Goal: Task Accomplishment & Management: Manage account settings

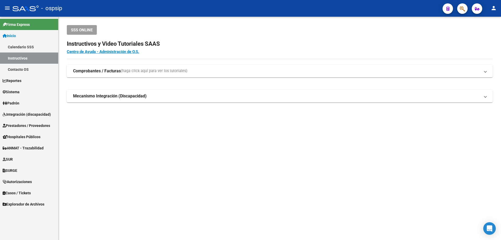
click at [16, 111] on span "Integración (discapacidad)" at bounding box center [27, 114] width 48 height 6
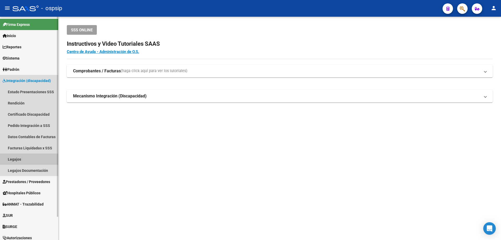
click at [18, 159] on link "Legajos" at bounding box center [29, 158] width 58 height 11
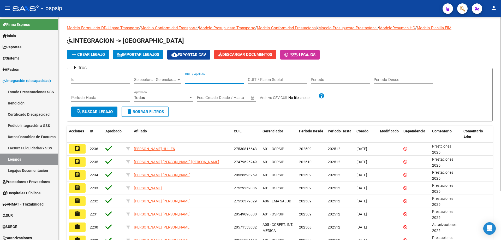
click at [209, 80] on input "CUIL / Apellido" at bounding box center [214, 79] width 59 height 5
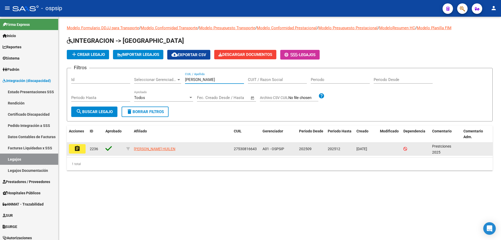
type input "[PERSON_NAME]"
click at [79, 148] on mat-icon "assignment" at bounding box center [77, 148] width 6 height 6
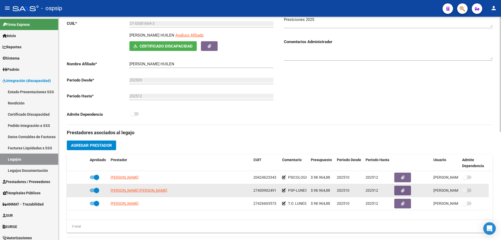
scroll to position [156, 0]
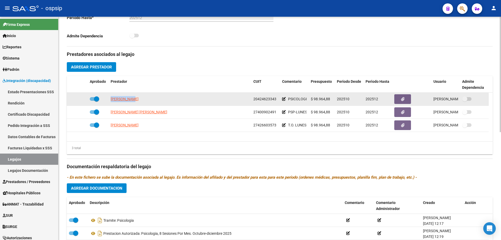
drag, startPoint x: 110, startPoint y: 97, endPoint x: 135, endPoint y: 99, distance: 25.4
click at [135, 99] on datatable-body-cell "[PERSON_NAME]" at bounding box center [180, 99] width 143 height 13
copy span "[PERSON_NAME]"
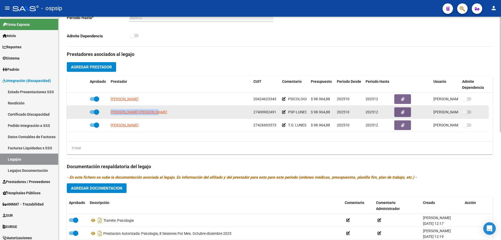
drag, startPoint x: 111, startPoint y: 110, endPoint x: 161, endPoint y: 111, distance: 50.6
click at [161, 111] on div "[PERSON_NAME] [PERSON_NAME]" at bounding box center [180, 112] width 138 height 6
copy span "[PERSON_NAME] [PERSON_NAME]"
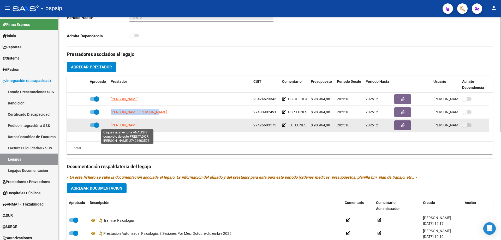
drag, startPoint x: 111, startPoint y: 124, endPoint x: 144, endPoint y: 125, distance: 32.9
click at [138, 125] on span "[PERSON_NAME]" at bounding box center [125, 125] width 28 height 4
copy span "[PERSON_NAME]"
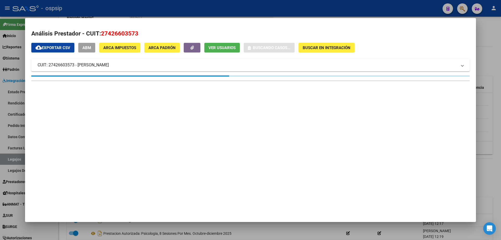
click at [483, 57] on div at bounding box center [250, 120] width 501 height 240
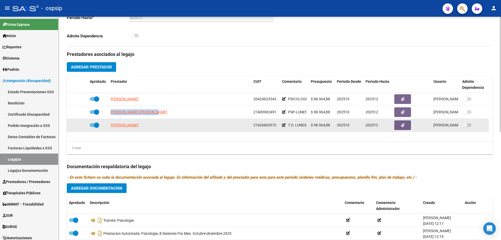
drag, startPoint x: 110, startPoint y: 125, endPoint x: 145, endPoint y: 127, distance: 35.3
click at [145, 127] on datatable-body-cell "[PERSON_NAME]" at bounding box center [180, 125] width 143 height 13
copy span "[PERSON_NAME]"
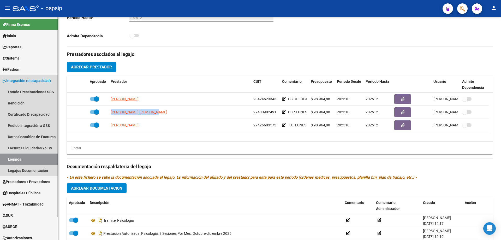
click at [31, 161] on link "Legajos" at bounding box center [29, 158] width 58 height 11
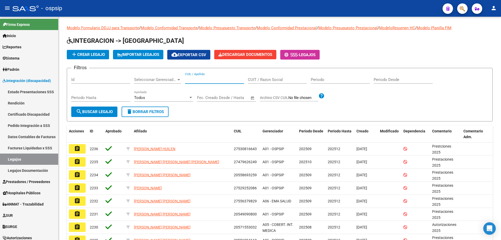
click at [201, 78] on input "CUIL / Apellido" at bounding box center [214, 79] width 59 height 5
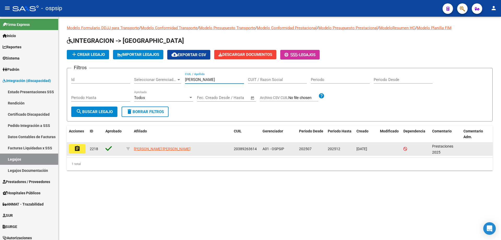
type input "[PERSON_NAME]"
click at [81, 150] on button "assignment" at bounding box center [77, 148] width 17 height 9
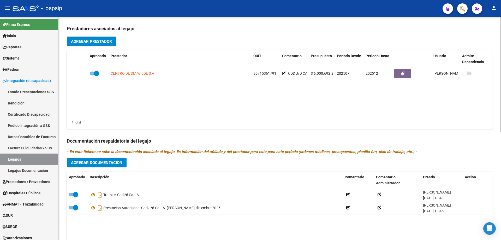
scroll to position [183, 0]
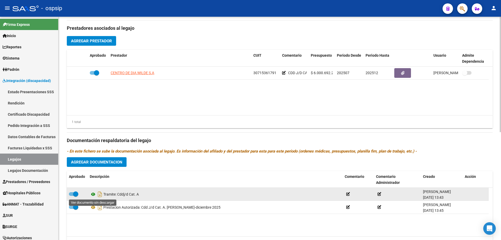
click at [94, 194] on icon at bounding box center [93, 194] width 7 height 6
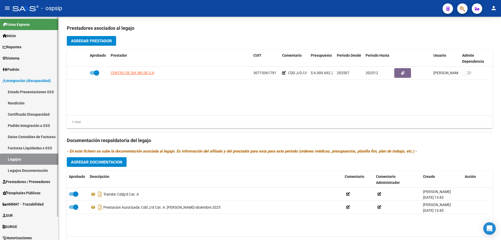
drag, startPoint x: 16, startPoint y: 161, endPoint x: 25, endPoint y: 150, distance: 14.6
click at [16, 161] on link "Legajos" at bounding box center [29, 158] width 58 height 11
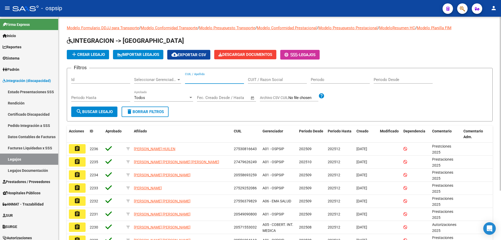
click at [194, 81] on input "CUIL / Apellido" at bounding box center [214, 79] width 59 height 5
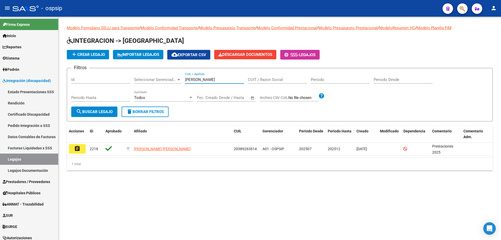
type input "[PERSON_NAME]"
drag, startPoint x: 211, startPoint y: 78, endPoint x: 151, endPoint y: 77, distance: 60.0
click at [151, 77] on div "Filtros Id Seleccionar Gerenciador Seleccionar Gerenciador [PERSON_NAME] CUIL /…" at bounding box center [279, 89] width 417 height 34
paste input "20389263614"
type input "20389263614"
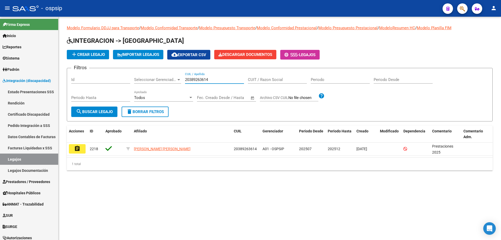
click at [102, 110] on span "search Buscar Legajo" at bounding box center [94, 111] width 37 height 5
drag, startPoint x: 216, startPoint y: 81, endPoint x: 132, endPoint y: 93, distance: 84.8
click at [135, 92] on div "Filtros Id Seleccionar Gerenciador Seleccionar Gerenciador 20389263614 CUIL / A…" at bounding box center [279, 89] width 417 height 34
paste input "20551021352"
type input "20551021352"
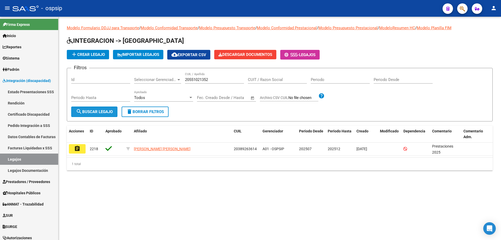
click at [103, 112] on span "search Buscar Legajo" at bounding box center [94, 111] width 37 height 5
drag, startPoint x: 216, startPoint y: 82, endPoint x: 137, endPoint y: 86, distance: 79.1
click at [137, 86] on div "Filtros Id Seleccionar Gerenciador Seleccionar Gerenciador 20551021352 CUIL / A…" at bounding box center [279, 89] width 417 height 34
paste input "27521652263"
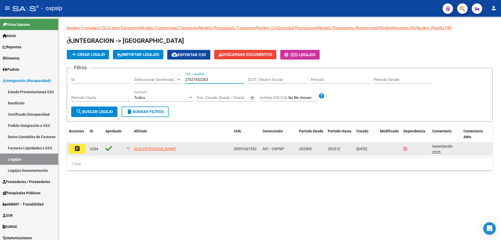
type input "27521652263"
drag, startPoint x: 77, startPoint y: 149, endPoint x: 102, endPoint y: 150, distance: 24.8
click at [77, 149] on mat-icon "assignment" at bounding box center [77, 148] width 6 height 6
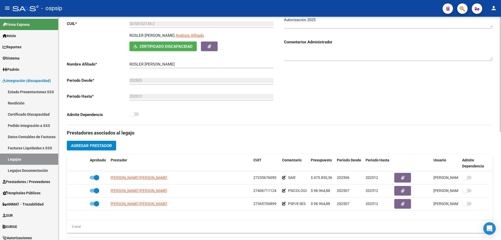
scroll to position [78, 0]
click at [20, 158] on link "Legajos" at bounding box center [29, 158] width 58 height 11
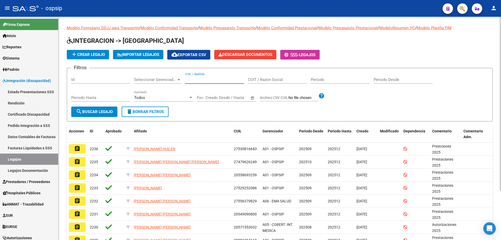
paste input "27521652263"
type input "27521652263"
click at [99, 110] on span "search Buscar Legajo" at bounding box center [94, 111] width 37 height 5
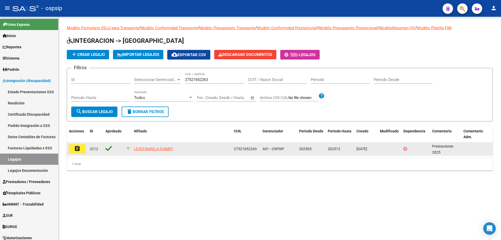
click at [74, 150] on button "assignment" at bounding box center [77, 148] width 17 height 9
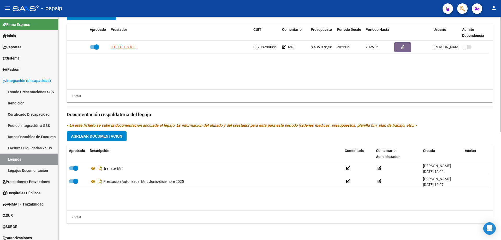
scroll to position [209, 0]
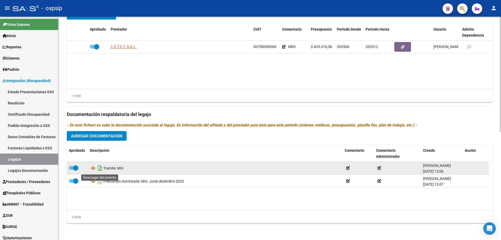
click at [98, 167] on icon "Descargar documento" at bounding box center [100, 168] width 7 height 8
click at [15, 159] on link "Legajos" at bounding box center [29, 158] width 58 height 11
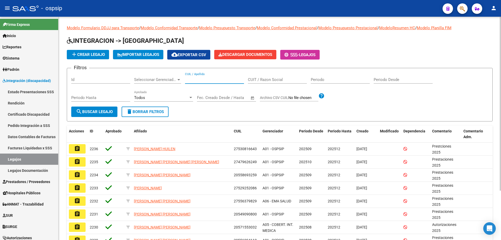
paste input "27529139689"
type input "27529139689"
click at [86, 109] on span "search Buscar Legajo" at bounding box center [94, 111] width 37 height 5
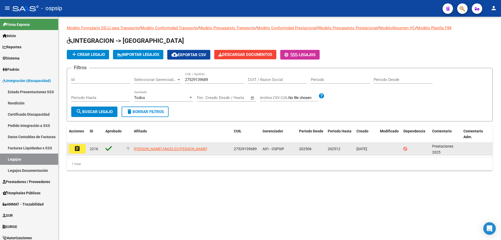
click at [73, 147] on button "assignment" at bounding box center [77, 148] width 17 height 9
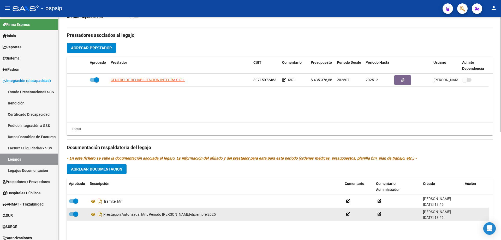
scroll to position [183, 0]
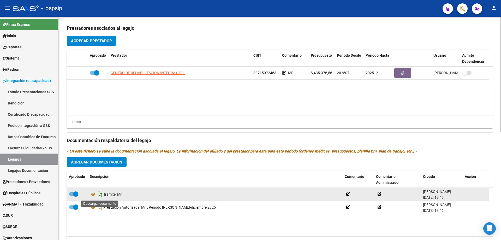
click at [101, 193] on icon "Descargar documento" at bounding box center [100, 194] width 7 height 8
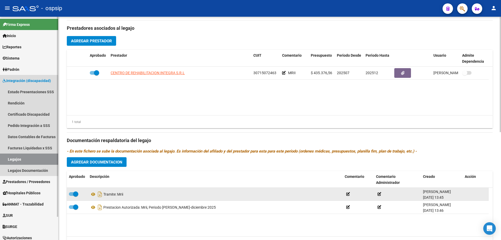
click at [17, 159] on link "Legajos" at bounding box center [29, 158] width 58 height 11
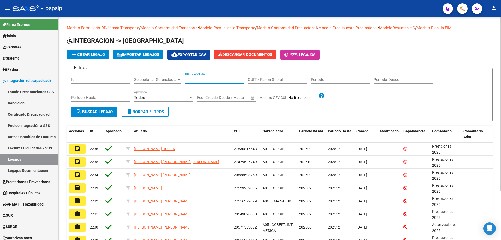
paste input "20582047090"
type input "20582047090"
click at [80, 112] on mat-icon "search" at bounding box center [79, 111] width 6 height 6
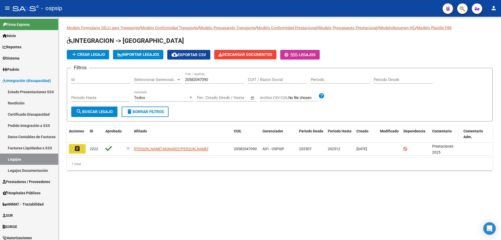
click at [73, 148] on button "assignment" at bounding box center [77, 148] width 17 height 9
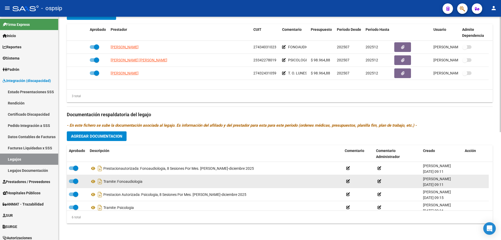
scroll to position [209, 0]
click at [99, 182] on icon "Descargar documento" at bounding box center [100, 181] width 7 height 8
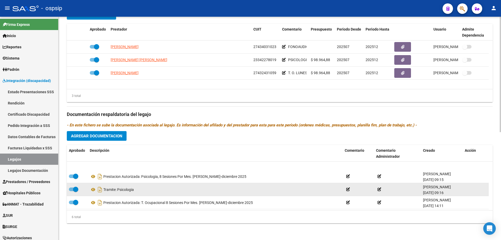
scroll to position [26, 0]
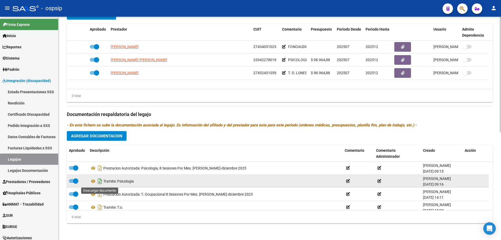
click at [100, 182] on icon "Descargar documento" at bounding box center [100, 181] width 7 height 8
click at [93, 182] on icon at bounding box center [93, 181] width 7 height 6
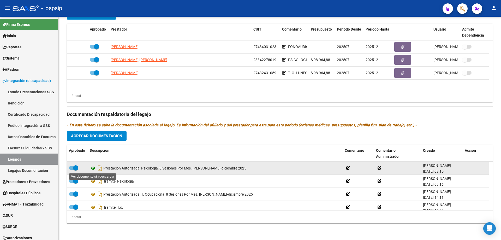
click at [92, 169] on icon at bounding box center [93, 168] width 7 height 6
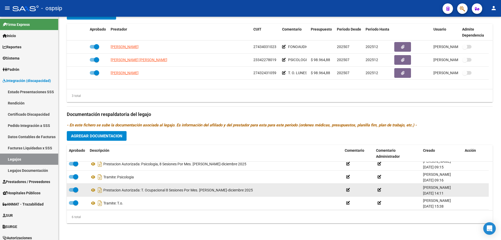
scroll to position [31, 0]
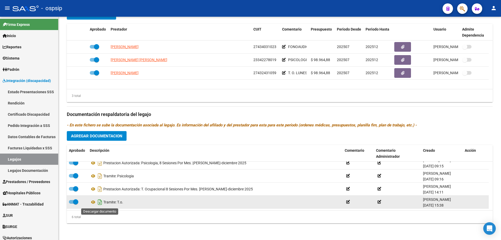
click at [100, 202] on icon "Descargar documento" at bounding box center [100, 202] width 7 height 8
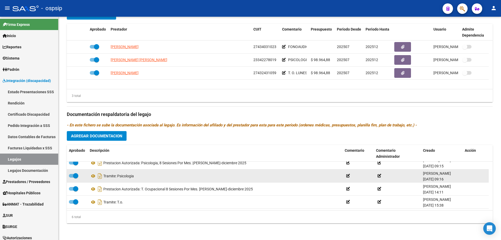
click at [76, 176] on span at bounding box center [75, 175] width 5 height 5
click at [71, 177] on input "checkbox" at bounding box center [71, 177] width 0 height 0
checkbox input "false"
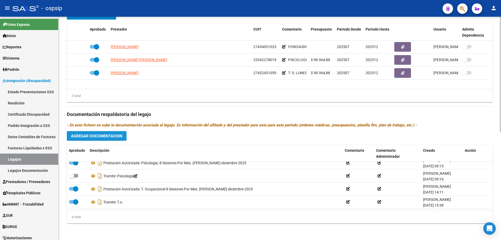
click at [95, 135] on span "Agregar Documentacion" at bounding box center [96, 136] width 51 height 5
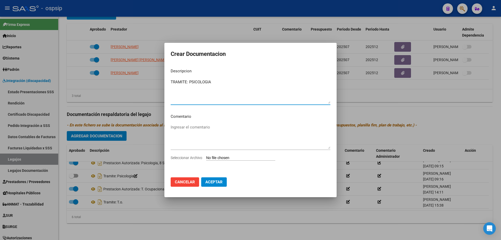
type textarea "TRAMITE: PSICOLOGIA"
click at [266, 155] on input "Seleccionar Archivo" at bounding box center [240, 157] width 69 height 5
type input "C:\fakepath\[PERSON_NAME]-PSIOLOGIA (1).pdf"
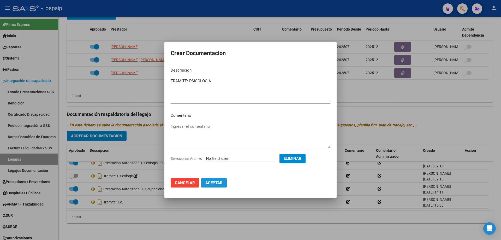
click at [219, 182] on span "Aceptar" at bounding box center [213, 182] width 17 height 5
checkbox input "true"
checkbox input "false"
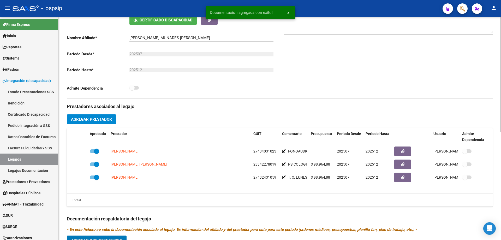
scroll to position [0, 0]
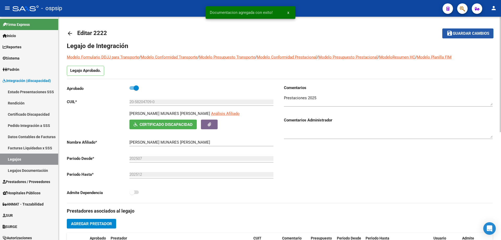
click at [474, 32] on span "Guardar cambios" at bounding box center [471, 33] width 37 height 5
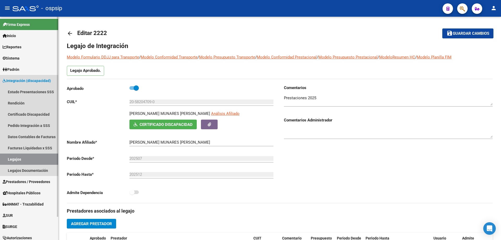
click at [7, 161] on link "Legajos" at bounding box center [29, 158] width 58 height 11
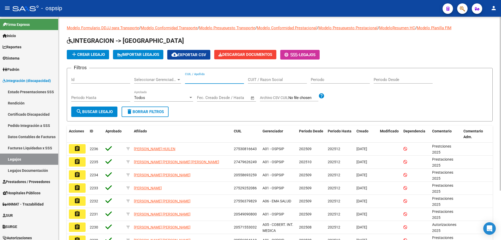
paste input "27531447978"
type input "27531447978"
click at [97, 113] on span "search Buscar Legajo" at bounding box center [94, 111] width 37 height 5
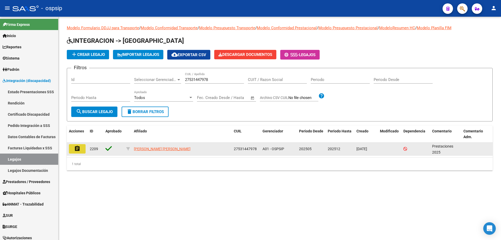
click at [70, 149] on button "assignment" at bounding box center [77, 148] width 17 height 9
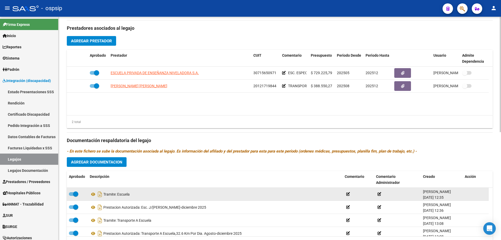
scroll to position [5, 0]
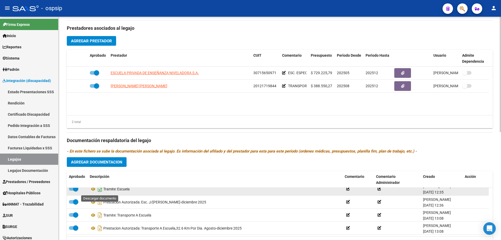
click at [101, 191] on icon "Descargar documento" at bounding box center [100, 189] width 7 height 8
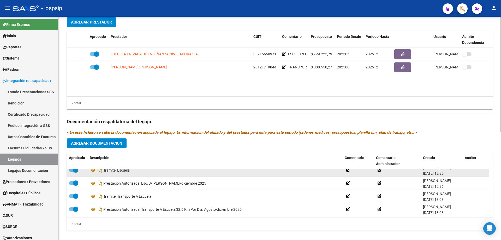
scroll to position [209, 0]
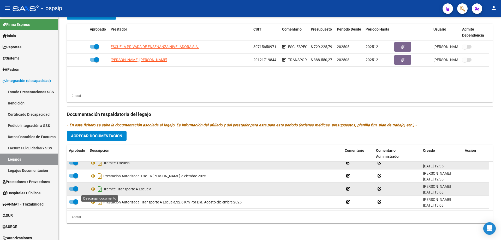
click at [99, 189] on icon "Descargar documento" at bounding box center [100, 189] width 7 height 8
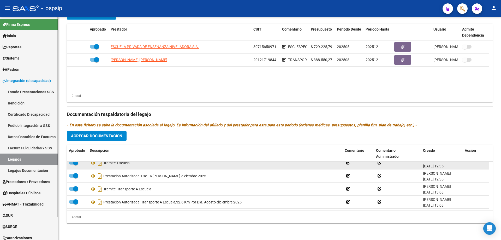
click at [27, 161] on link "Legajos" at bounding box center [29, 158] width 58 height 11
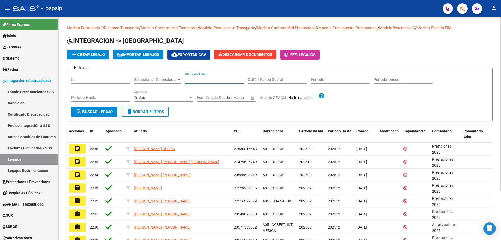
paste input "20502819683"
type input "20502819683"
click at [105, 108] on button "search Buscar Legajo" at bounding box center [94, 111] width 46 height 10
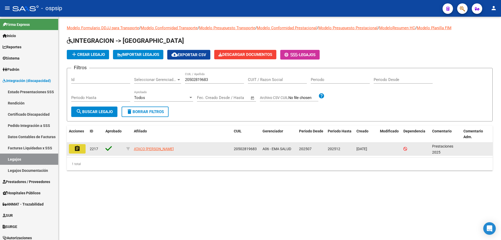
click at [77, 149] on mat-icon "assignment" at bounding box center [77, 148] width 6 height 6
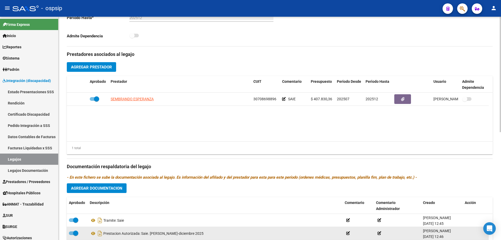
scroll to position [183, 0]
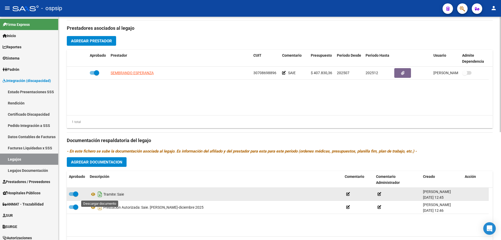
click at [101, 196] on icon "Descargar documento" at bounding box center [100, 194] width 7 height 8
click at [18, 158] on link "Legajos" at bounding box center [29, 158] width 58 height 11
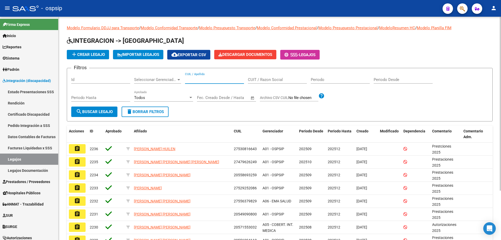
paste input "20545312485"
type input "20545312485"
click at [110, 113] on span "search Buscar Legajo" at bounding box center [94, 111] width 37 height 5
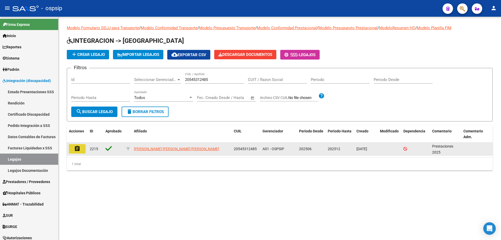
click at [84, 151] on button "assignment" at bounding box center [77, 148] width 17 height 9
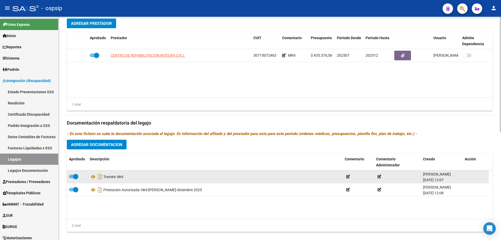
scroll to position [209, 0]
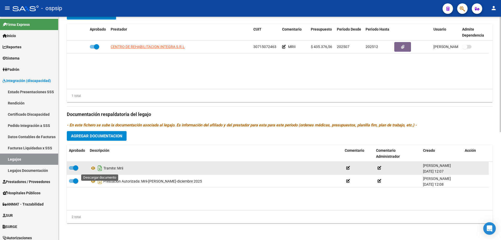
click at [100, 169] on icon "Descargar documento" at bounding box center [100, 168] width 7 height 8
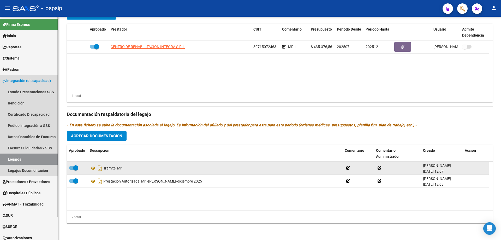
click at [27, 157] on link "Legajos" at bounding box center [29, 158] width 58 height 11
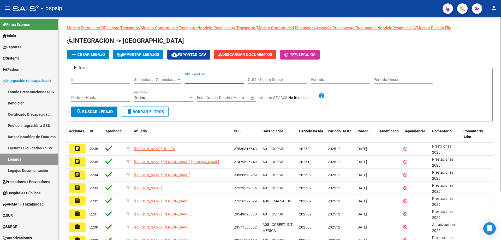
paste input "20577015997"
type input "20577015997"
click at [106, 115] on button "search Buscar Legajo" at bounding box center [94, 111] width 46 height 10
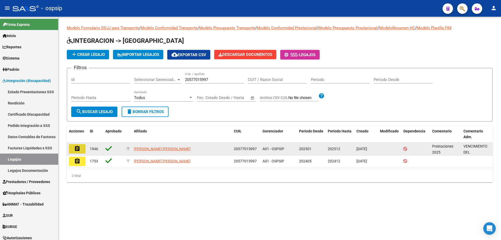
click at [82, 150] on button "assignment" at bounding box center [77, 148] width 17 height 9
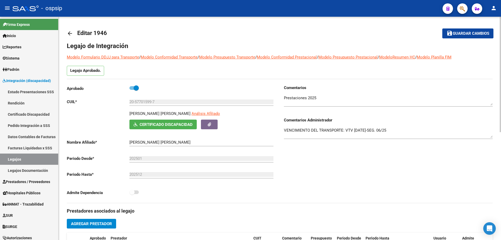
drag, startPoint x: 129, startPoint y: 112, endPoint x: 178, endPoint y: 112, distance: 48.8
click at [178, 112] on div "[PERSON_NAME] [PERSON_NAME] Análisis Afiliado" at bounding box center [202, 115] width 146 height 9
drag, startPoint x: 126, startPoint y: 143, endPoint x: 137, endPoint y: 140, distance: 10.9
click at [154, 141] on app-form-text-field "Nombre Afiliado * [PERSON_NAME] [PERSON_NAME] Ingresar el nombre" at bounding box center [170, 142] width 207 height 5
drag, startPoint x: 129, startPoint y: 141, endPoint x: 177, endPoint y: 142, distance: 48.0
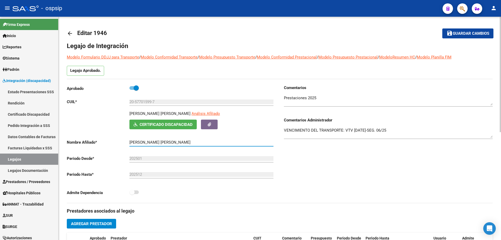
click at [177, 142] on input "[PERSON_NAME] [PERSON_NAME]" at bounding box center [201, 142] width 144 height 5
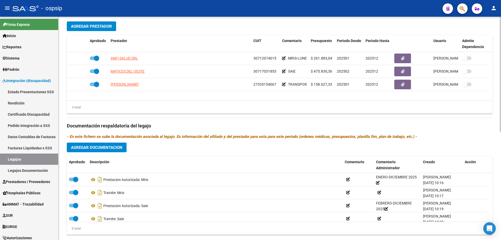
scroll to position [209, 0]
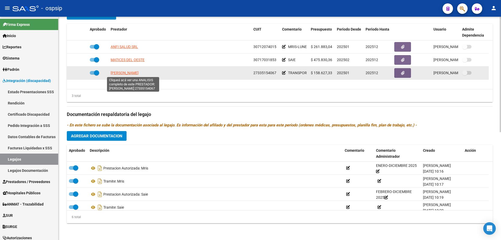
click at [134, 75] on span "[PERSON_NAME]" at bounding box center [125, 73] width 28 height 4
type textarea "27335154067"
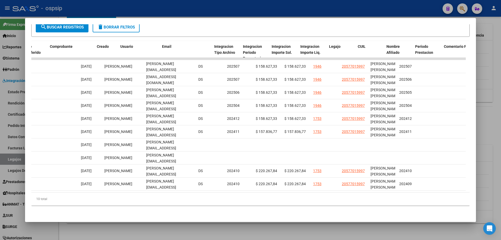
scroll to position [0, 560]
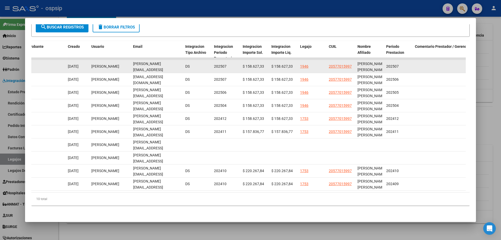
drag, startPoint x: 131, startPoint y: 62, endPoint x: 179, endPoint y: 65, distance: 48.1
click at [180, 66] on datatable-body-cell "[PERSON_NAME][EMAIL_ADDRESS][DOMAIN_NAME]" at bounding box center [157, 66] width 52 height 13
copy span "[PERSON_NAME][EMAIL_ADDRESS][DOMAIN_NAME]"
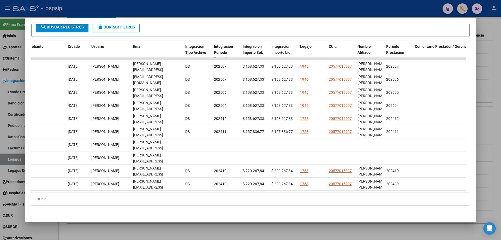
click at [501, 139] on div at bounding box center [250, 120] width 501 height 240
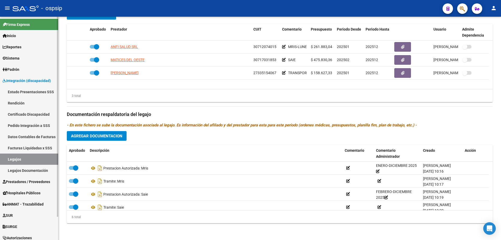
click at [43, 156] on link "Legajos" at bounding box center [29, 158] width 58 height 11
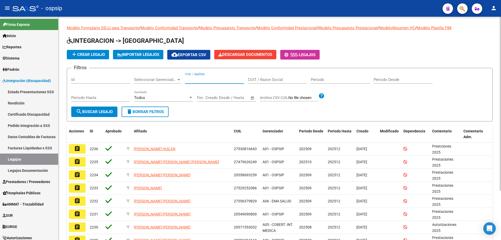
click at [199, 81] on input "CUIL / Apellido" at bounding box center [214, 79] width 59 height 5
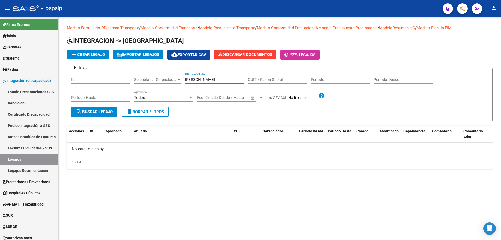
click at [231, 84] on div "[PERSON_NAME] CUIL / Apellido" at bounding box center [214, 80] width 59 height 16
click at [229, 79] on input "[PERSON_NAME]" at bounding box center [214, 79] width 59 height 5
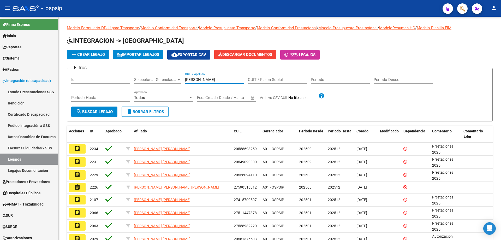
type input "[PERSON_NAME]"
drag, startPoint x: 203, startPoint y: 79, endPoint x: 174, endPoint y: 80, distance: 29.3
click at [175, 80] on div "Filtros Id Seleccionar Gerenciador Seleccionar Gerenciador [PERSON_NAME] CUIL /…" at bounding box center [279, 89] width 417 height 34
paste input "20558693259"
type input "20558693259"
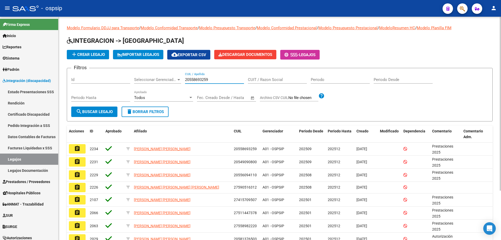
click at [103, 113] on span "search Buscar Legajo" at bounding box center [94, 111] width 37 height 5
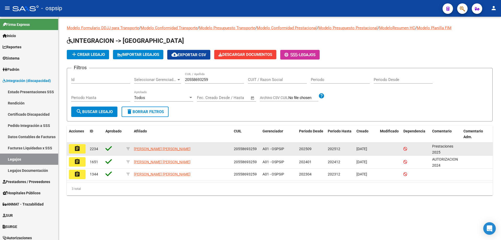
click at [73, 150] on button "assignment" at bounding box center [77, 148] width 17 height 9
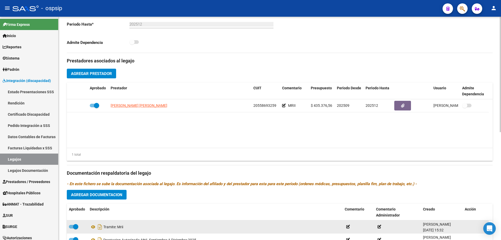
scroll to position [183, 0]
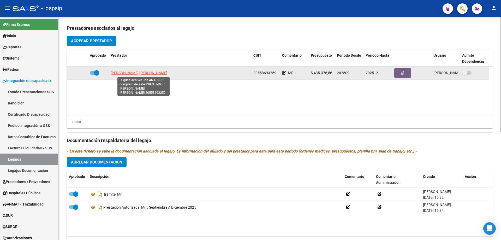
click at [132, 71] on span "[PERSON_NAME] [PERSON_NAME]" at bounding box center [139, 73] width 57 height 4
type textarea "20558693259"
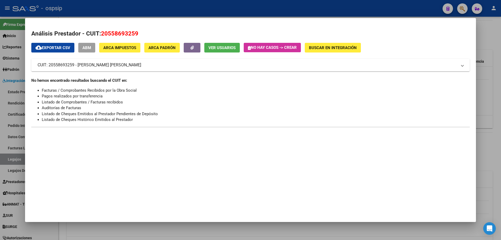
click at [487, 117] on div at bounding box center [250, 120] width 501 height 240
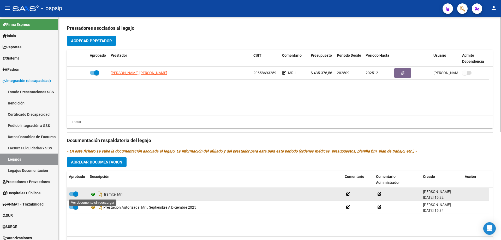
click at [93, 195] on icon at bounding box center [93, 194] width 7 height 6
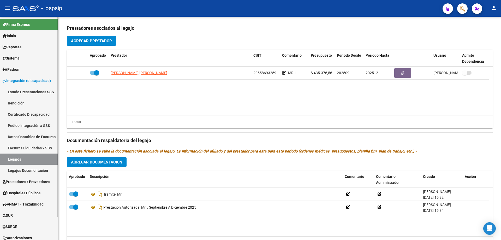
drag, startPoint x: 19, startPoint y: 157, endPoint x: 39, endPoint y: 150, distance: 21.6
click at [19, 157] on link "Legajos" at bounding box center [29, 158] width 58 height 11
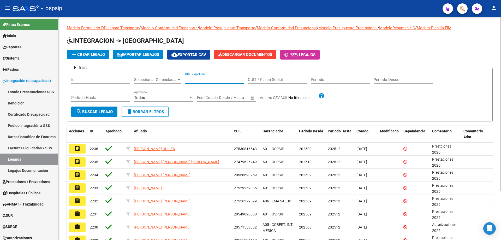
paste input "20549090800"
type input "20549090800"
click at [91, 114] on button "search Buscar Legajo" at bounding box center [94, 111] width 46 height 10
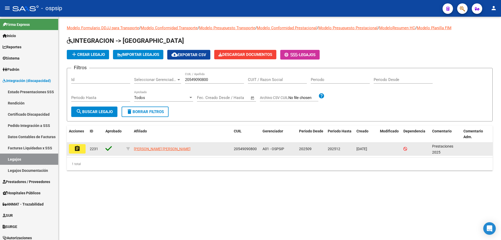
click at [79, 147] on mat-icon "assignment" at bounding box center [77, 148] width 6 height 6
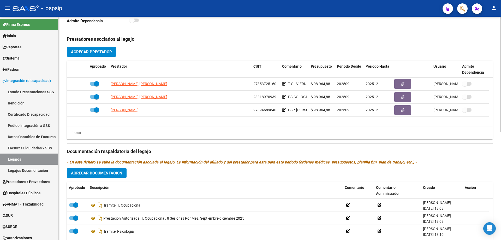
scroll to position [209, 0]
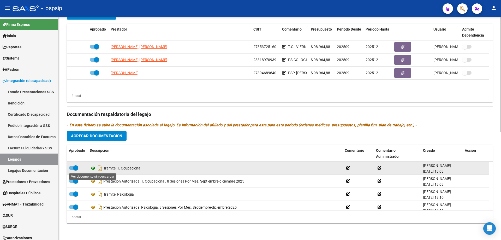
click at [92, 168] on icon at bounding box center [93, 168] width 7 height 6
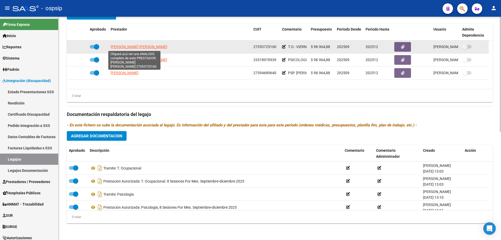
click at [141, 48] on span "[PERSON_NAME] [PERSON_NAME]" at bounding box center [139, 47] width 57 height 4
type textarea "27353725160"
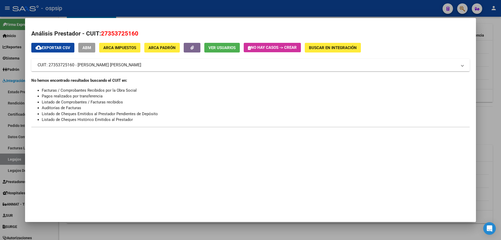
click at [494, 120] on div at bounding box center [250, 120] width 501 height 240
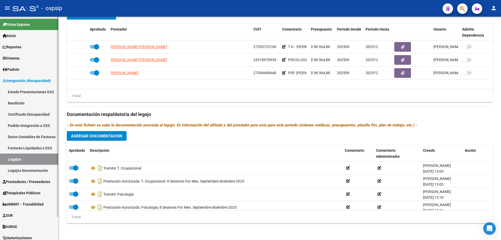
click at [35, 159] on link "Legajos" at bounding box center [29, 158] width 58 height 11
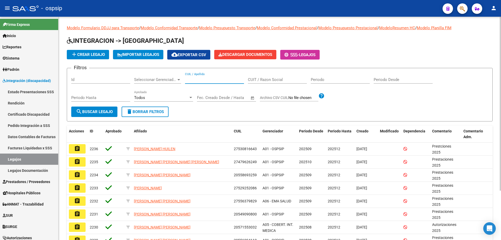
paste input "27558982220"
type input "27558982220"
click at [87, 114] on button "search Buscar Legajo" at bounding box center [94, 111] width 46 height 10
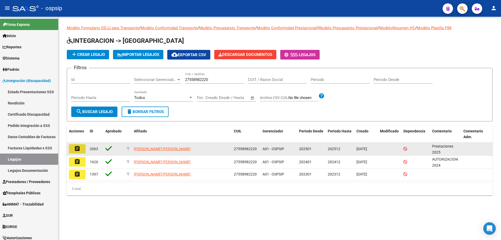
click at [78, 148] on mat-icon "assignment" at bounding box center [77, 148] width 6 height 6
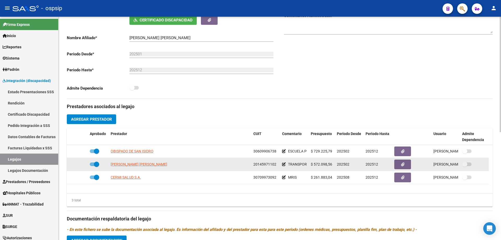
scroll to position [130, 0]
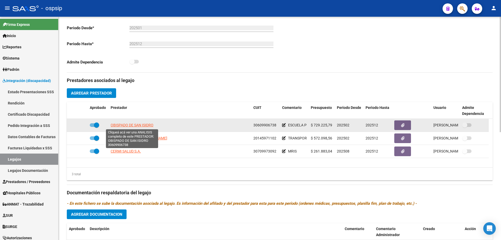
click at [143, 124] on span "OBISPADO DE SAN ISIDRO" at bounding box center [132, 125] width 43 height 4
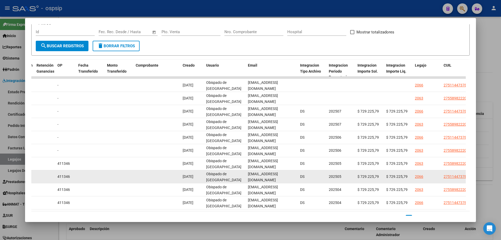
scroll to position [0, 447]
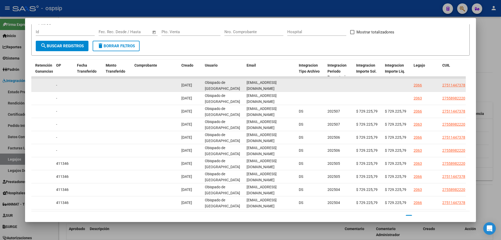
drag, startPoint x: 246, startPoint y: 86, endPoint x: 286, endPoint y: 89, distance: 40.3
click at [286, 89] on datatable-body-cell "[EMAIL_ADDRESS][DOMAIN_NAME]" at bounding box center [270, 85] width 52 height 13
copy span "[EMAIL_ADDRESS][DOMAIN_NAME]"
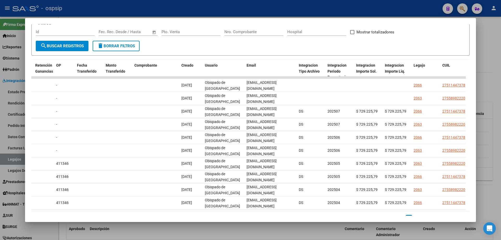
click at [484, 60] on div at bounding box center [250, 120] width 501 height 240
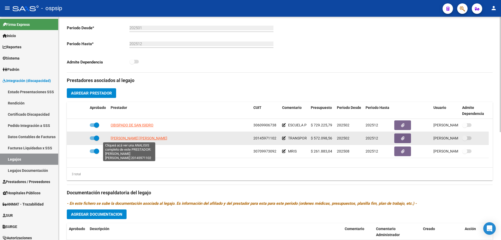
click at [131, 140] on span "[PERSON_NAME] [PERSON_NAME]" at bounding box center [139, 138] width 57 height 4
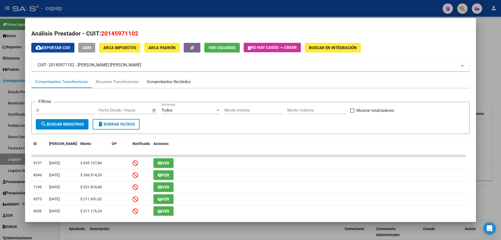
click at [179, 82] on div "Comprobantes Recibidos" at bounding box center [169, 82] width 44 height 6
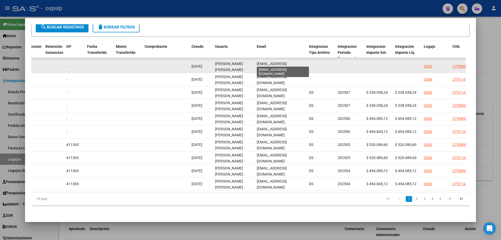
scroll to position [0, 4]
drag, startPoint x: 255, startPoint y: 61, endPoint x: 310, endPoint y: 64, distance: 55.4
click at [310, 64] on div "89247 Integración - Discapacidad Factura C: 6 - 12454 $ 520.089,60 [DATE] [DATE…" at bounding box center [158, 66] width 1127 height 13
copy div "[EMAIL_ADDRESS][DOMAIN_NAME]"
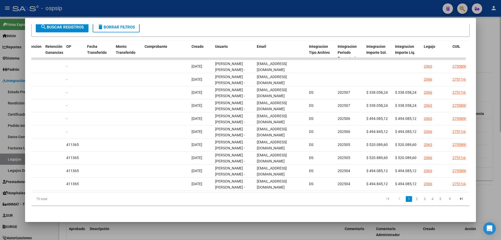
drag, startPoint x: 497, startPoint y: 71, endPoint x: 493, endPoint y: 75, distance: 5.5
click at [496, 71] on div at bounding box center [250, 120] width 501 height 240
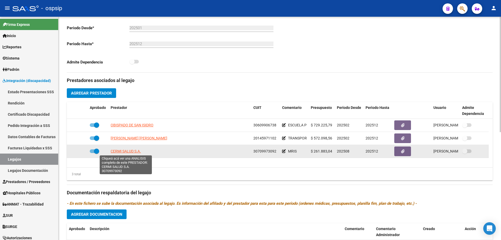
click at [126, 151] on span "CERMI SALUD S.A." at bounding box center [126, 151] width 30 height 4
type textarea "30709973092"
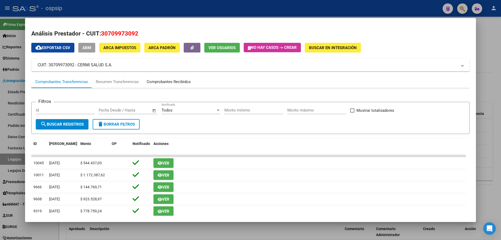
click at [165, 82] on div "Comprobantes Recibidos" at bounding box center [169, 82] width 44 height 6
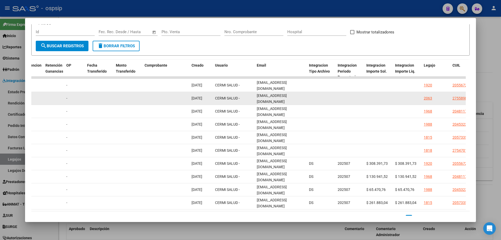
scroll to position [0, 9]
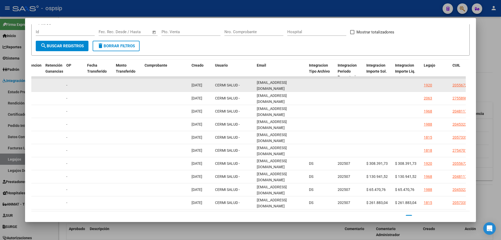
drag, startPoint x: 256, startPoint y: 84, endPoint x: 312, endPoint y: 84, distance: 56.9
click at [312, 84] on div "89586 A01 - OSPSIP Integración - Discapacidad Factura B: 8 - 16961 $ 308.391,73…" at bounding box center [158, 85] width 1127 height 13
click at [287, 83] on span "[EMAIL_ADDRESS][DOMAIN_NAME]" at bounding box center [272, 85] width 30 height 10
drag, startPoint x: 255, startPoint y: 87, endPoint x: 258, endPoint y: 90, distance: 4.6
click at [255, 86] on datatable-body-cell "[EMAIL_ADDRESS][DOMAIN_NAME]" at bounding box center [281, 85] width 52 height 13
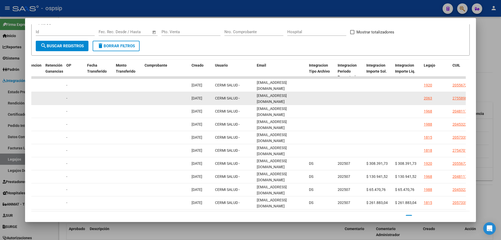
drag, startPoint x: 256, startPoint y: 97, endPoint x: 309, endPoint y: 98, distance: 52.4
click at [309, 98] on div "89584 A01 - OSPSIP Integración - Discapacidad Factura B: 8 - 16960 $ 98.206,14 …" at bounding box center [158, 98] width 1127 height 13
copy div "[EMAIL_ADDRESS][DOMAIN_NAME]"
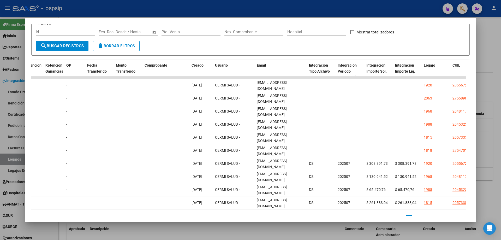
click at [499, 131] on div at bounding box center [250, 120] width 501 height 240
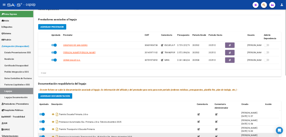
scroll to position [209, 0]
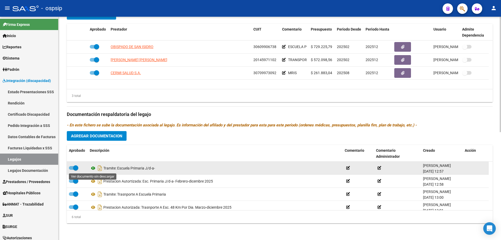
click at [93, 167] on icon at bounding box center [93, 168] width 7 height 6
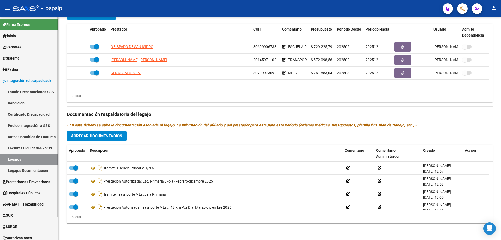
click at [5, 160] on link "Legajos" at bounding box center [29, 158] width 58 height 11
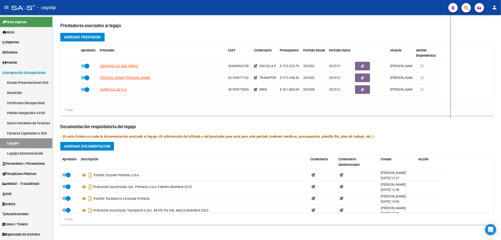
scroll to position [183, 0]
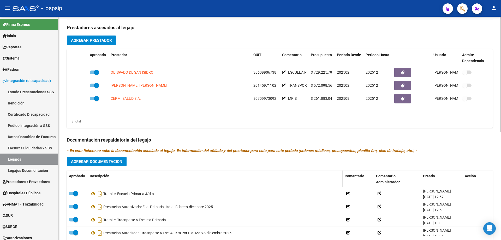
click at [271, 173] on div "Descripción" at bounding box center [215, 176] width 251 height 6
click at [29, 157] on link "Legajos" at bounding box center [29, 158] width 58 height 11
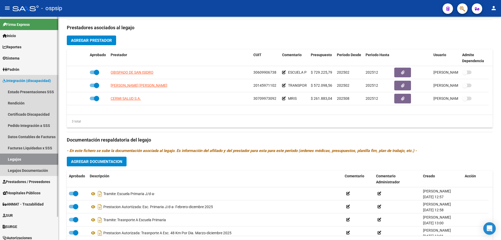
click at [13, 159] on link "Legajos" at bounding box center [29, 158] width 58 height 11
click at [20, 160] on link "Legajos" at bounding box center [29, 158] width 58 height 11
